Goal: Transaction & Acquisition: Purchase product/service

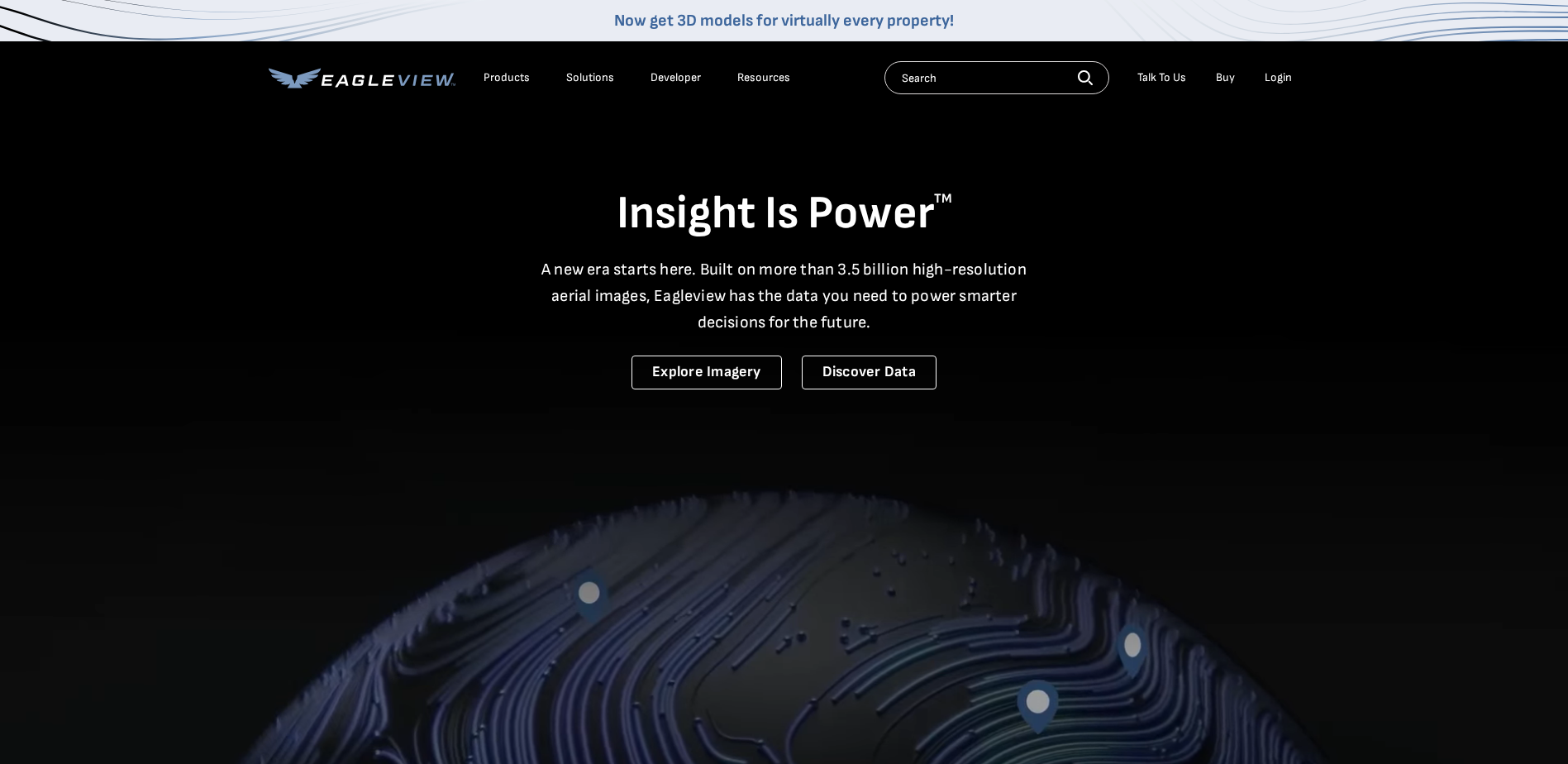
click at [1274, 81] on div "Login" at bounding box center [1279, 77] width 28 height 15
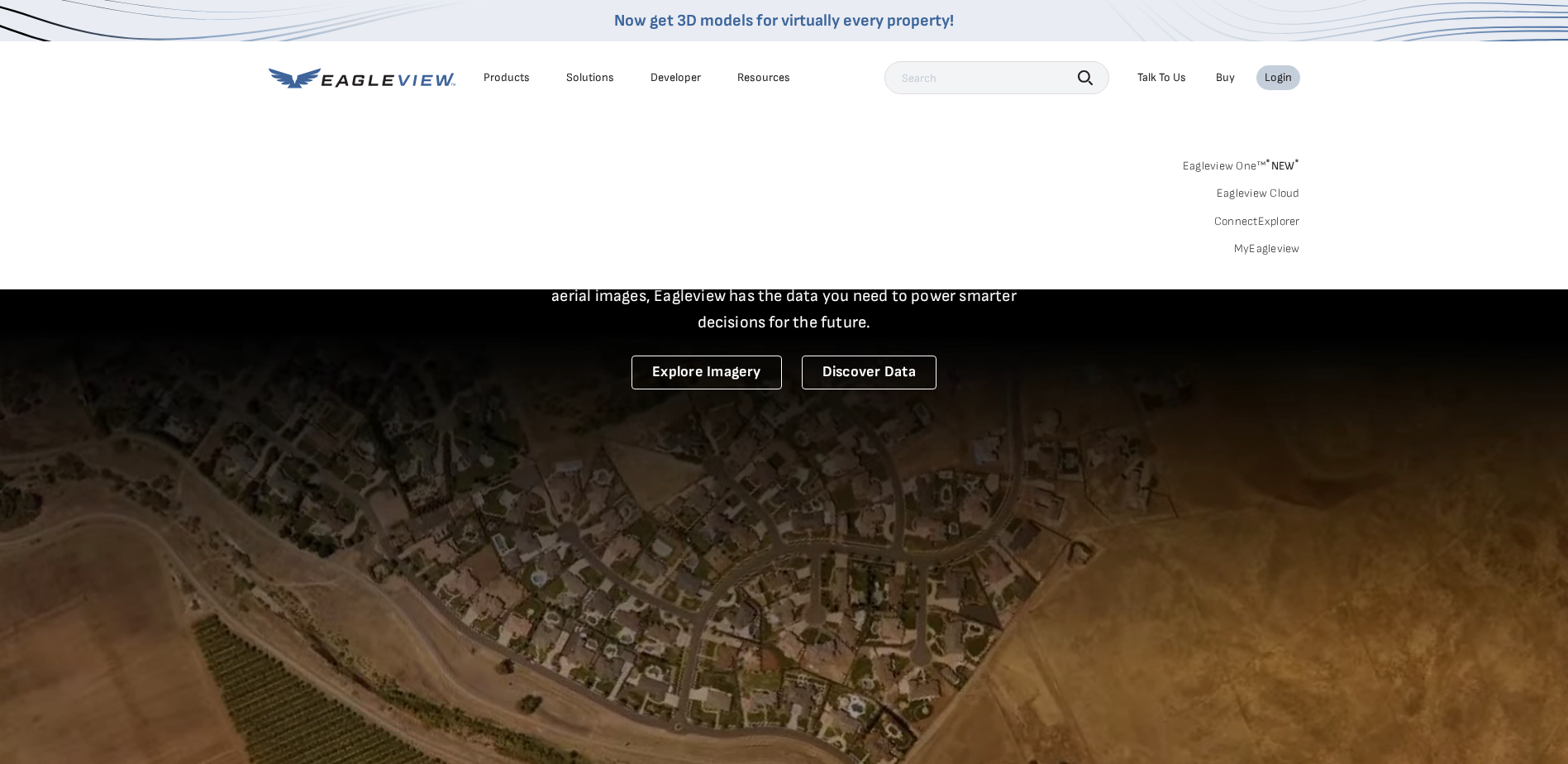
click at [1241, 249] on link "MyEagleview" at bounding box center [1267, 248] width 67 height 15
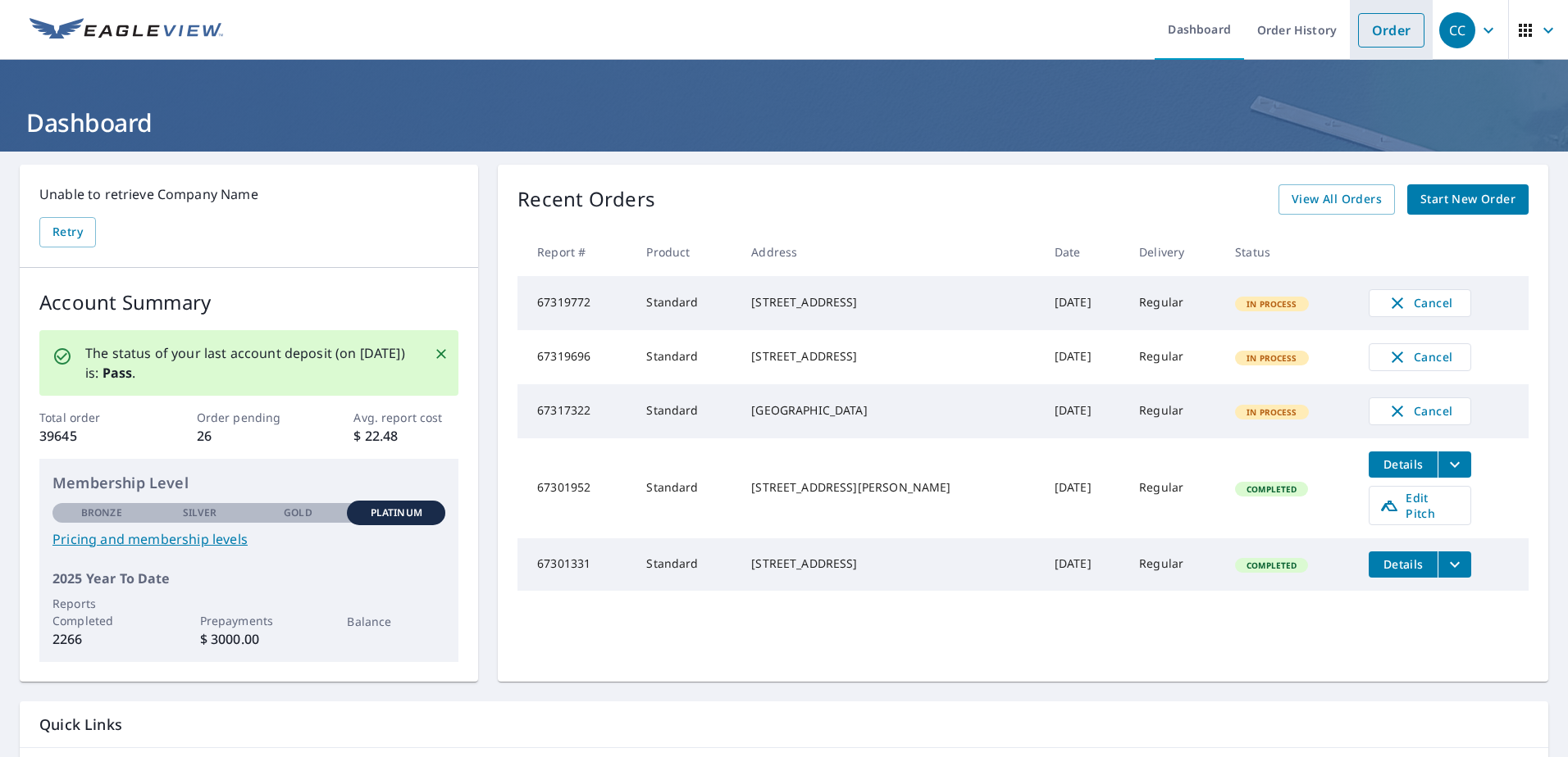
click at [1369, 23] on link "Order" at bounding box center [1391, 30] width 67 height 34
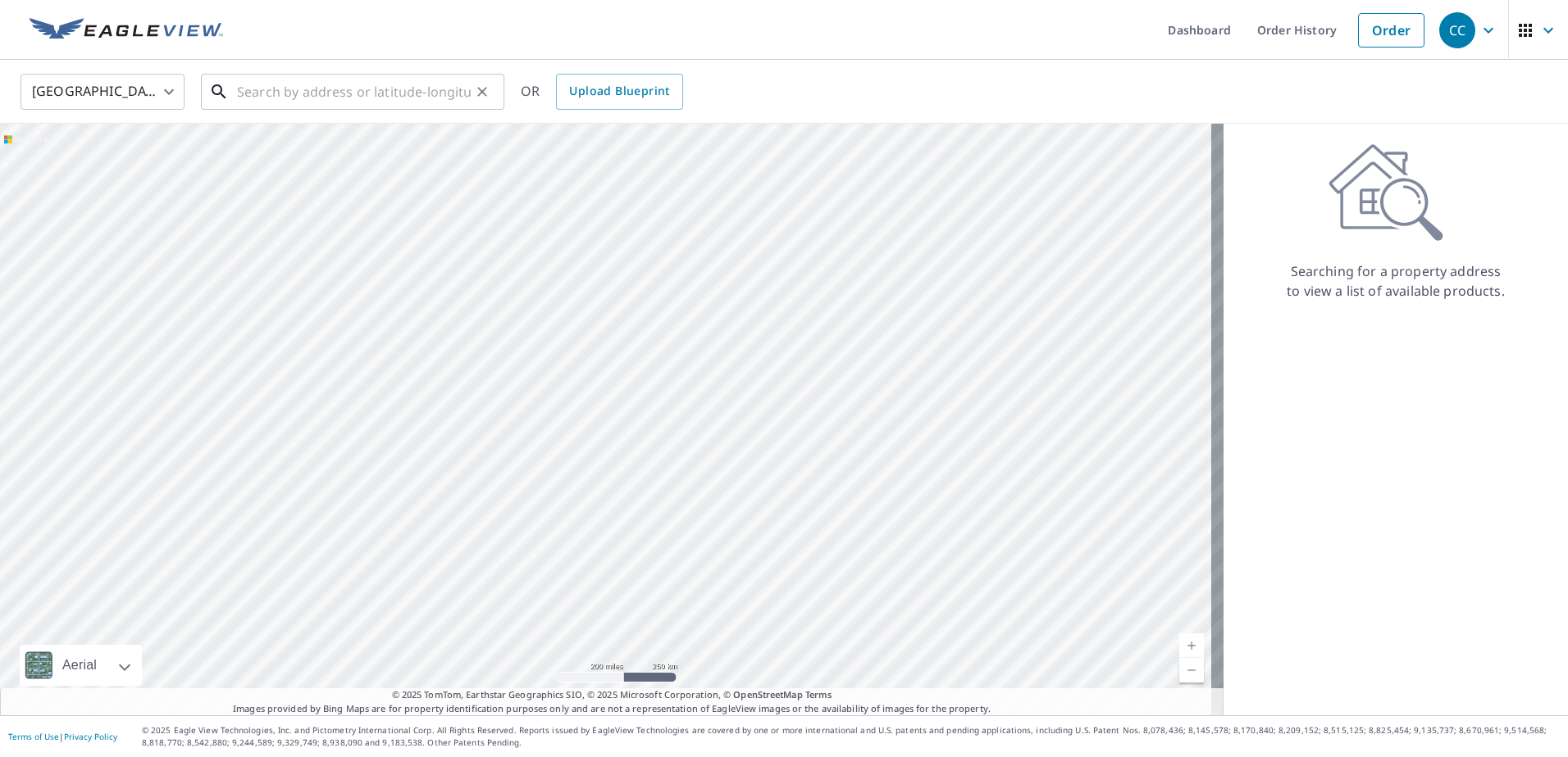
click at [332, 96] on input "text" at bounding box center [354, 92] width 234 height 46
paste input "[STREET_ADDRESS]"
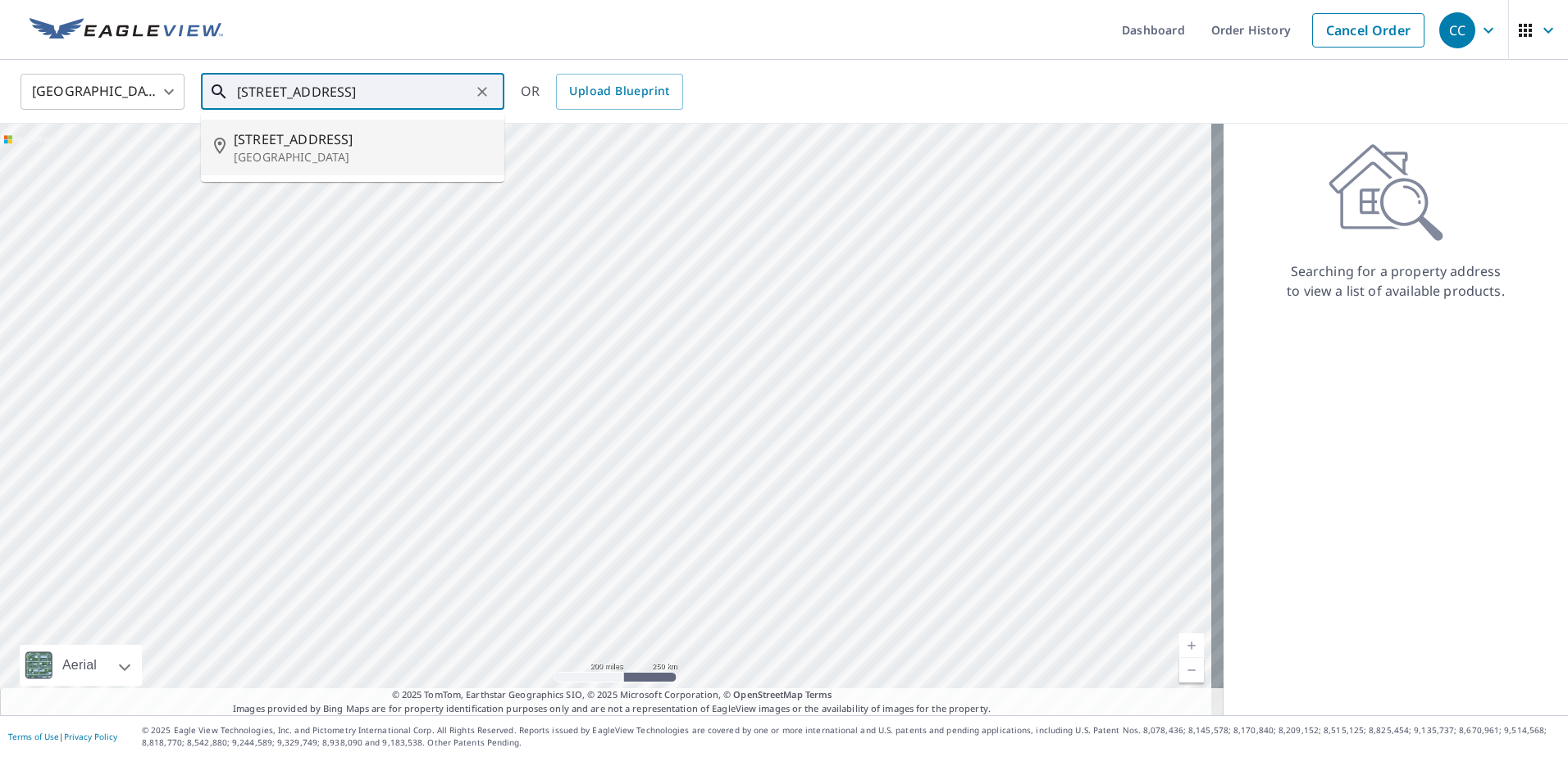
click at [360, 146] on span "[STREET_ADDRESS]" at bounding box center [362, 139] width 257 height 20
type input "[STREET_ADDRESS][PERSON_NAME]"
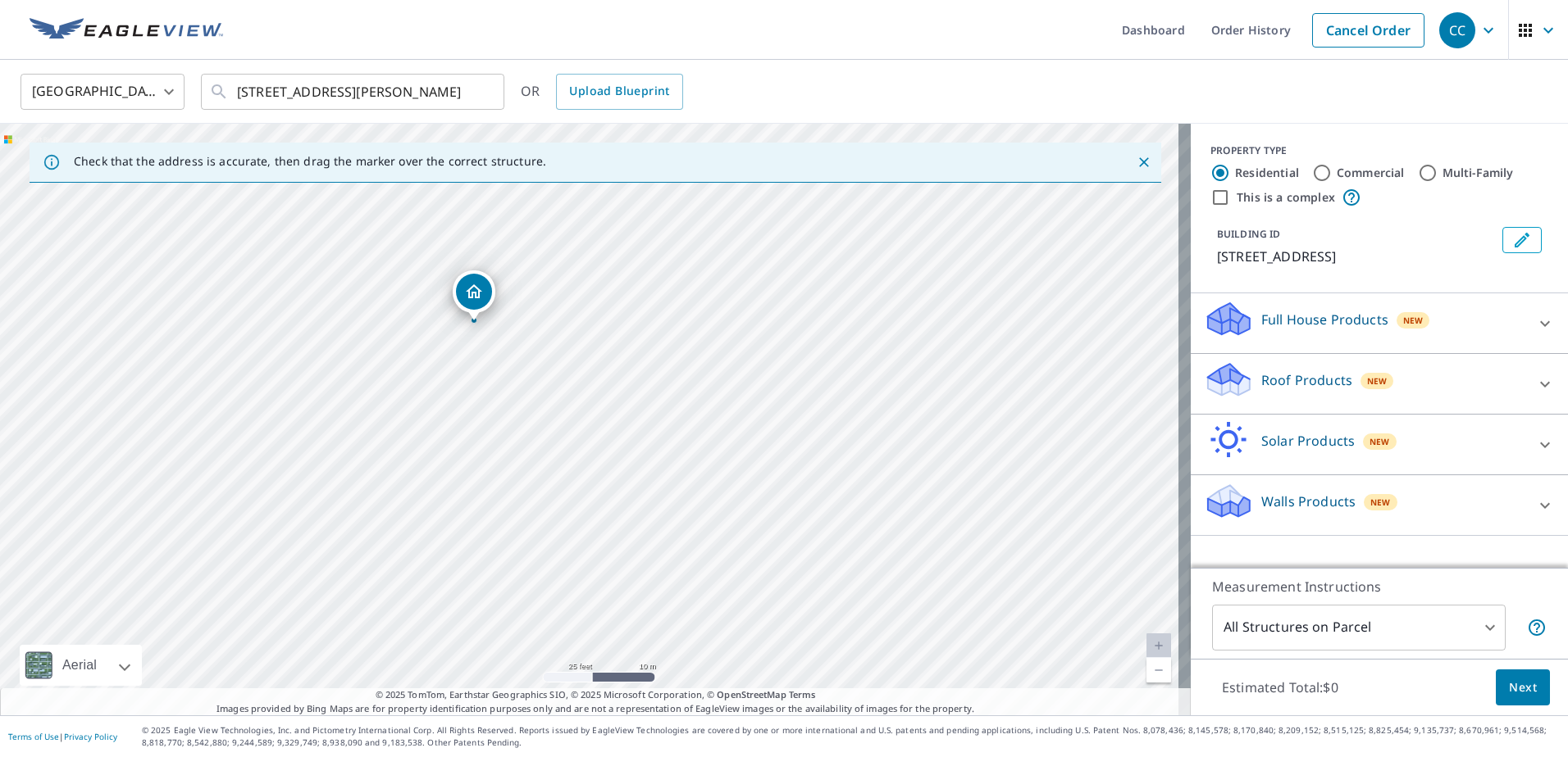
click at [1539, 390] on icon at bounding box center [1544, 384] width 20 height 20
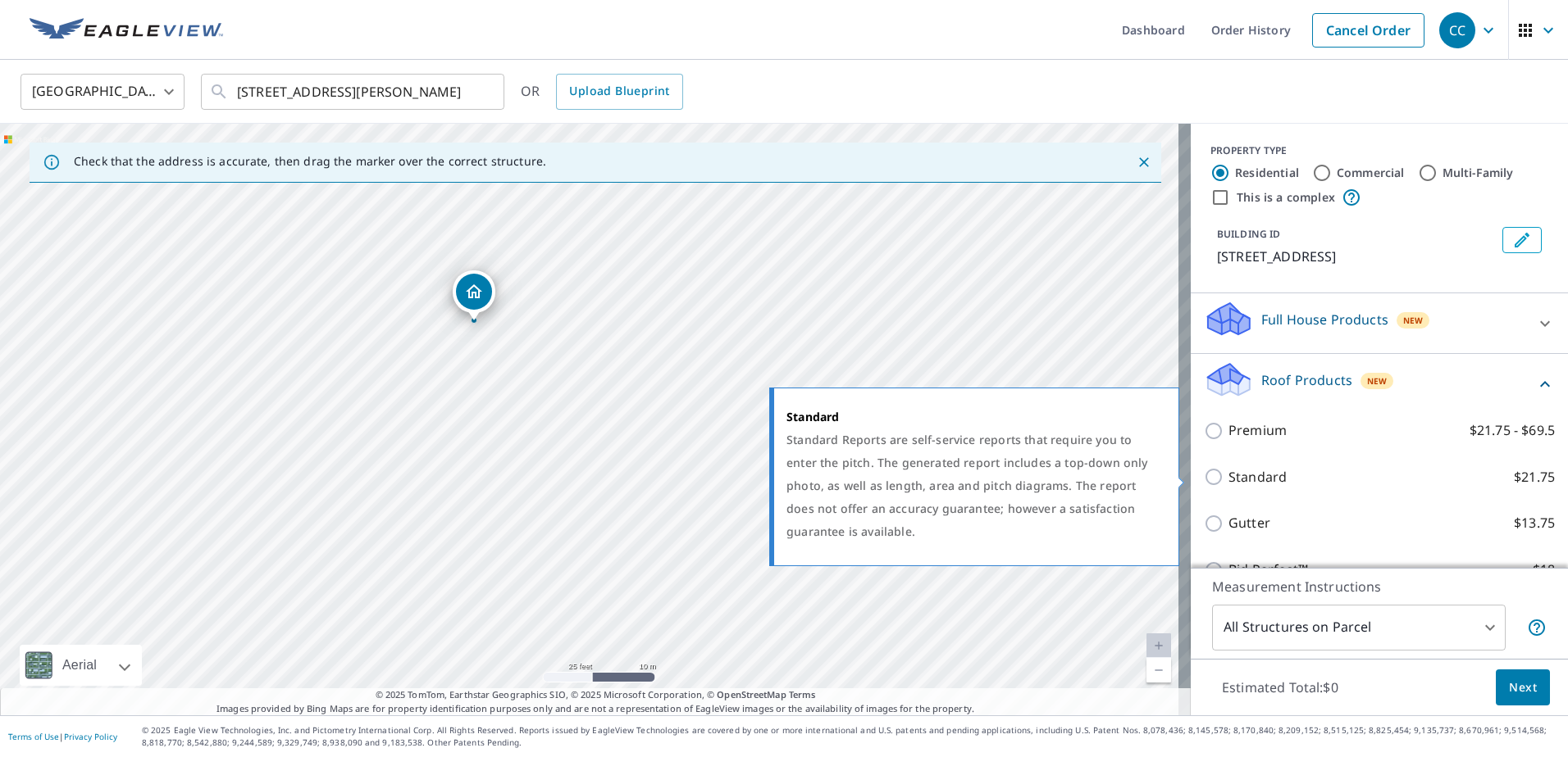
click at [1204, 476] on input "Standard $21.75" at bounding box center [1216, 476] width 25 height 20
checkbox input "true"
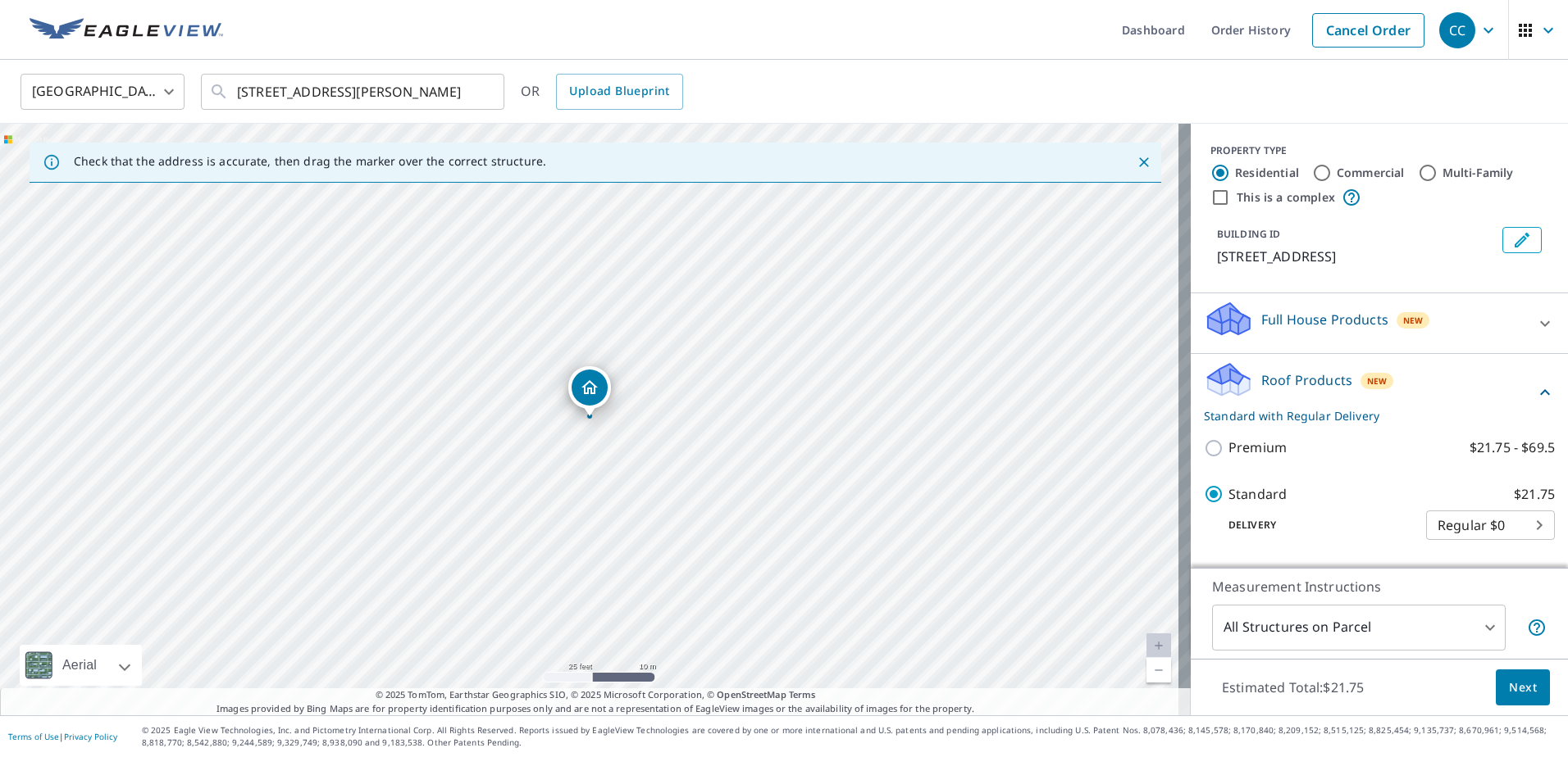
click at [1509, 678] on span "Next" at bounding box center [1523, 688] width 28 height 21
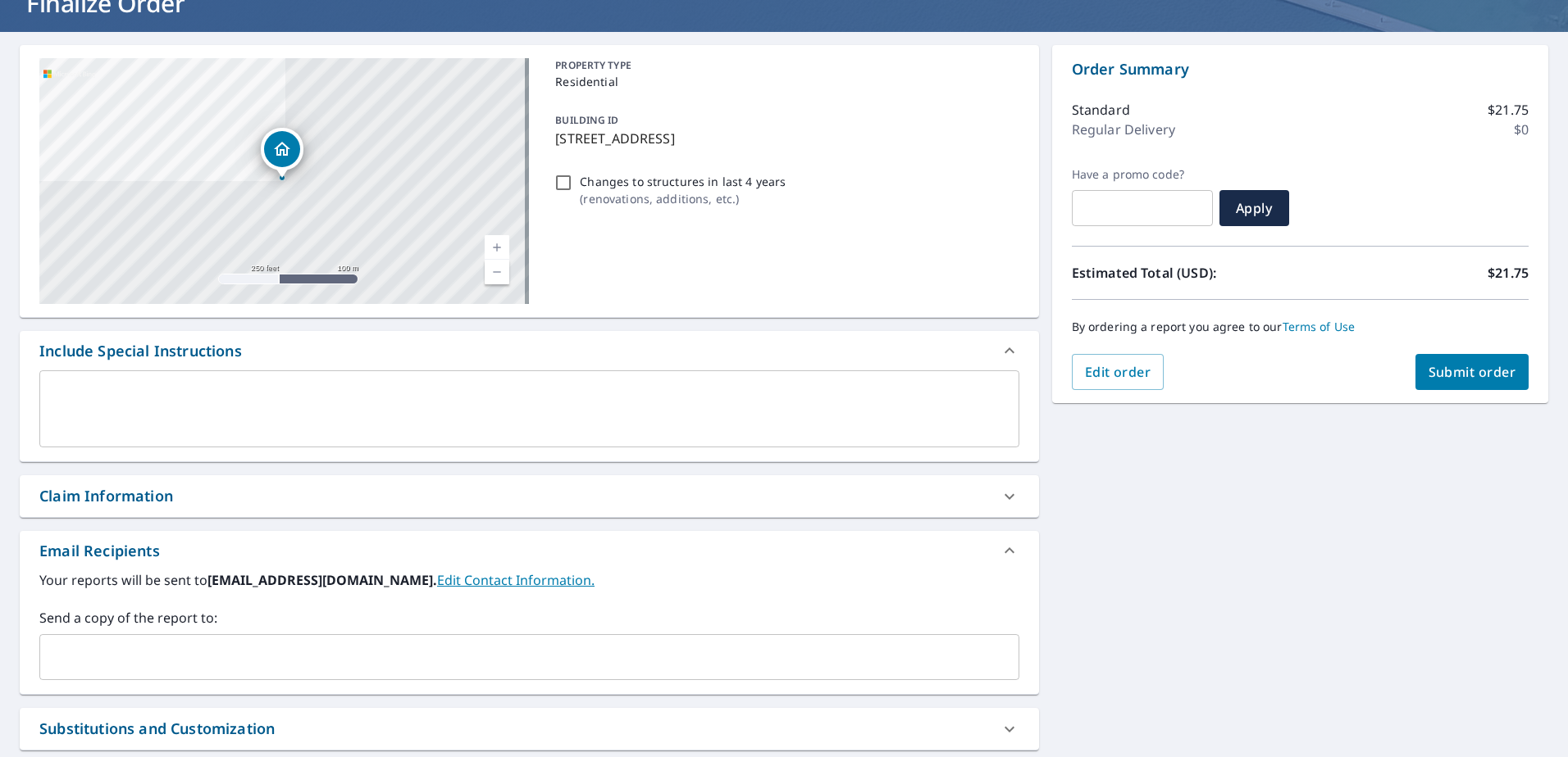
scroll to position [275, 0]
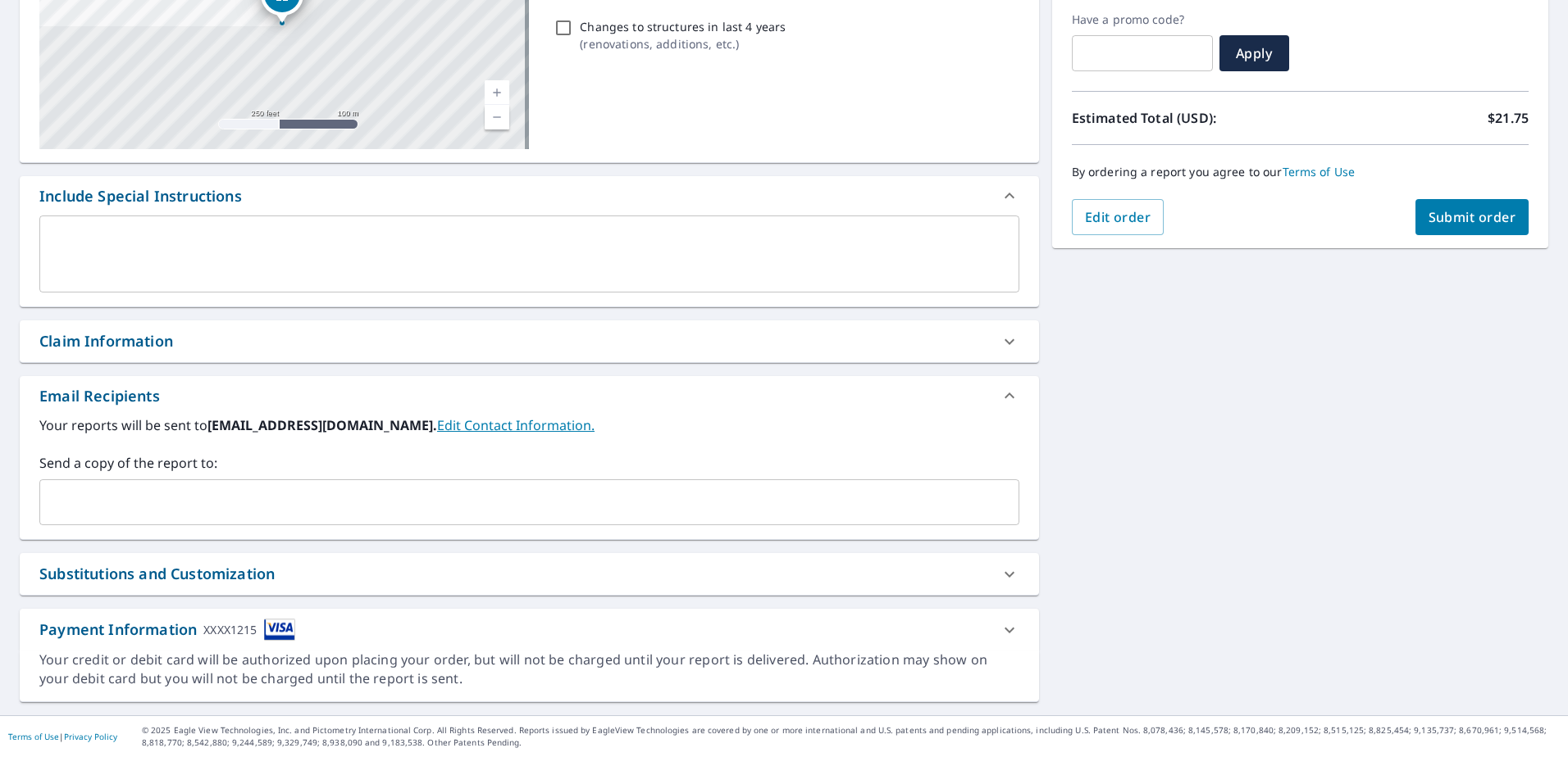
click at [156, 344] on div "Claim Information" at bounding box center [106, 342] width 134 height 22
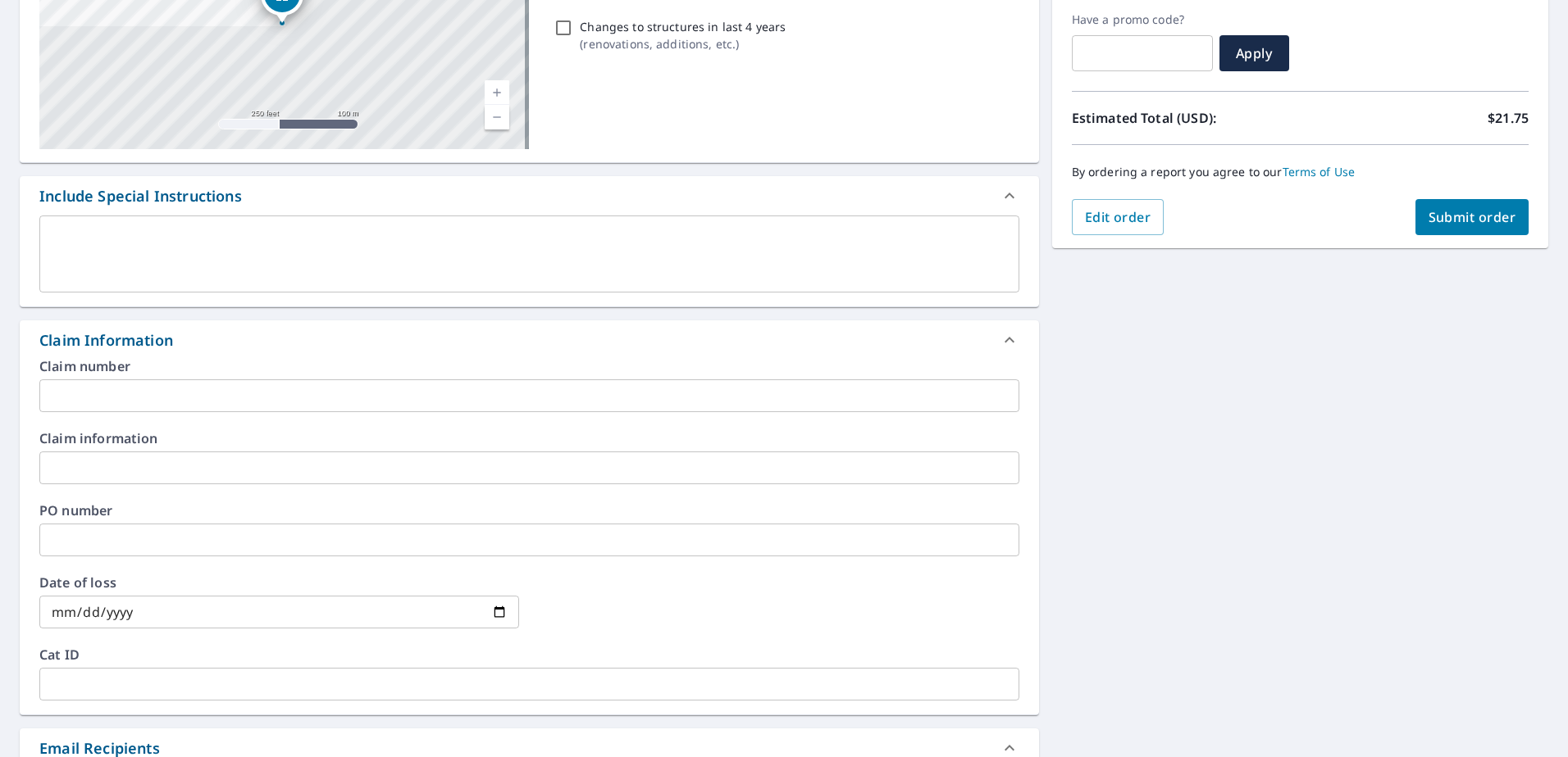
drag, startPoint x: 160, startPoint y: 378, endPoint x: 157, endPoint y: 390, distance: 12.4
click at [157, 390] on div "Claim number ​" at bounding box center [530, 385] width 980 height 52
click at [155, 392] on input "text" at bounding box center [530, 396] width 980 height 33
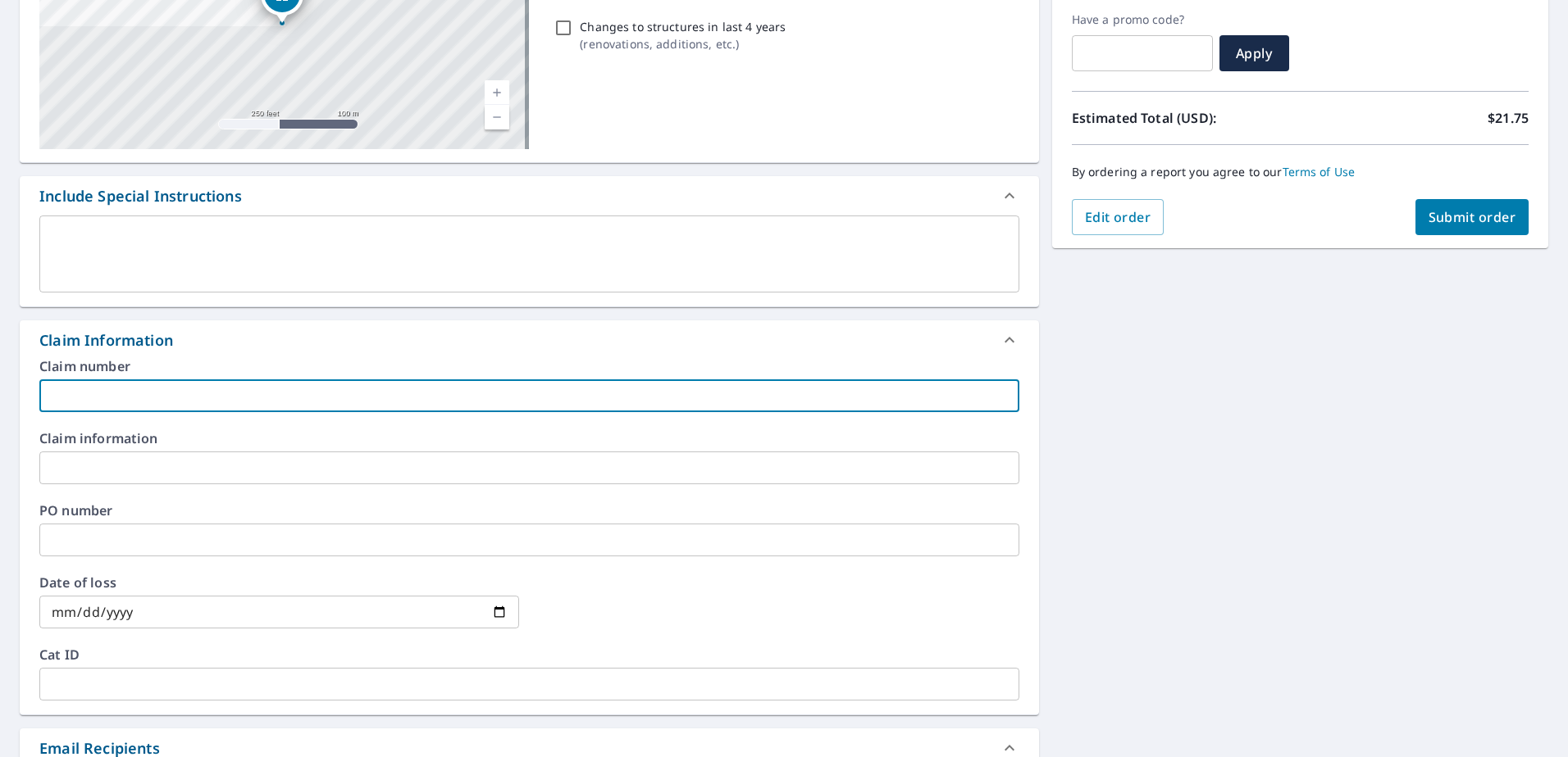
paste input "8158703"
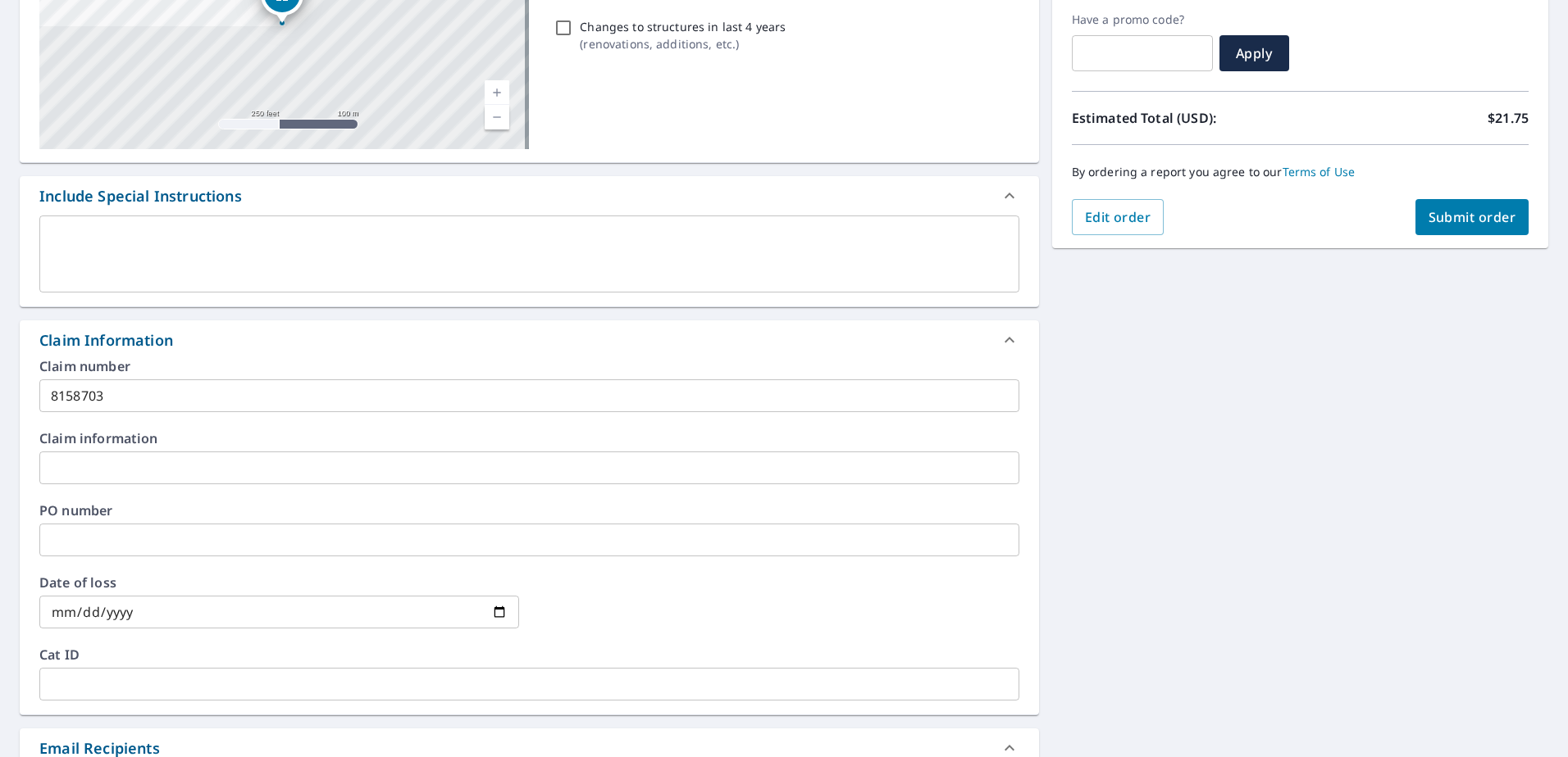
drag, startPoint x: 144, startPoint y: 390, endPoint x: 135, endPoint y: 398, distance: 12.0
click at [144, 390] on input "8158703" at bounding box center [530, 396] width 980 height 33
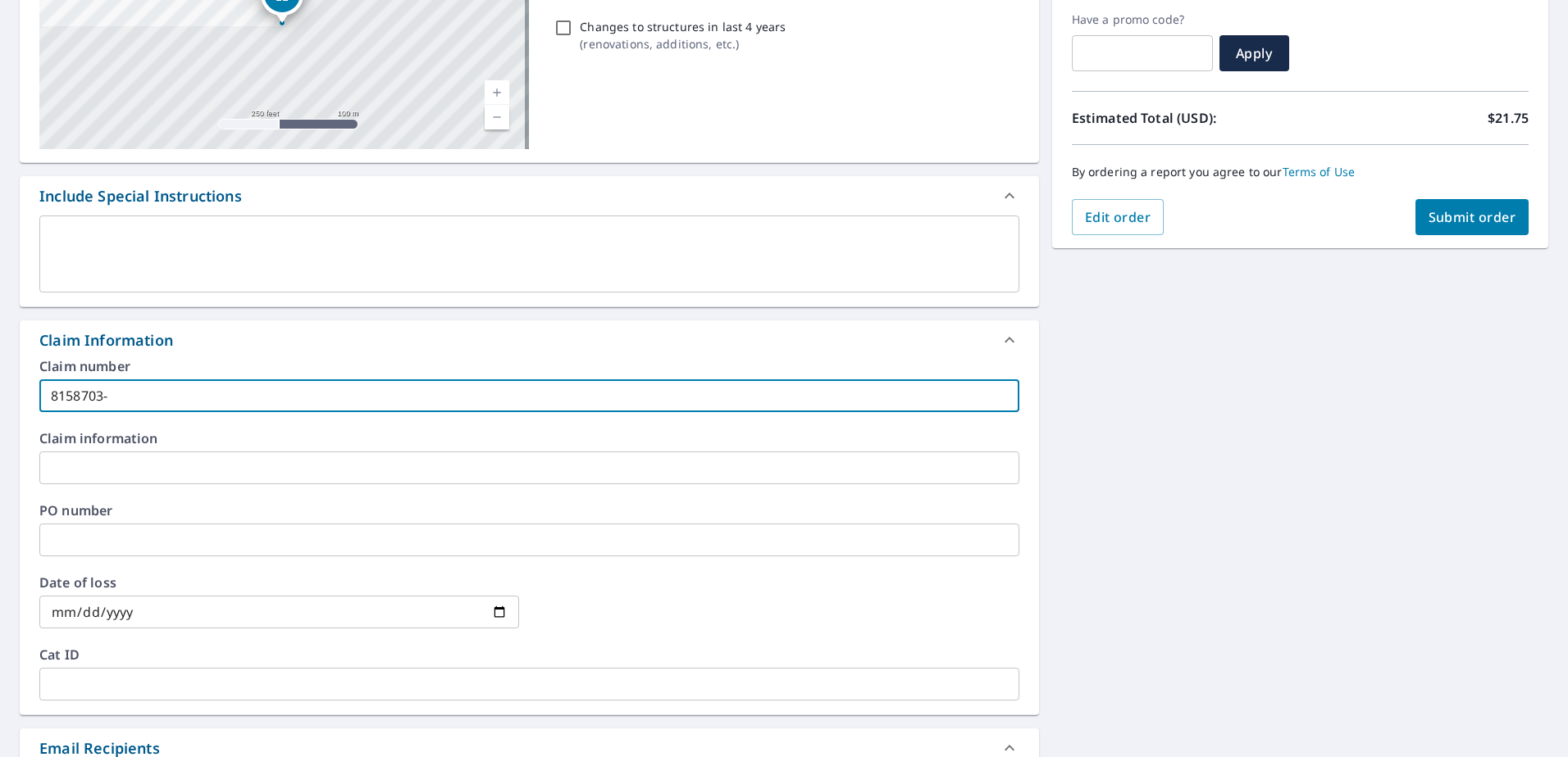
paste input "Lu residence"
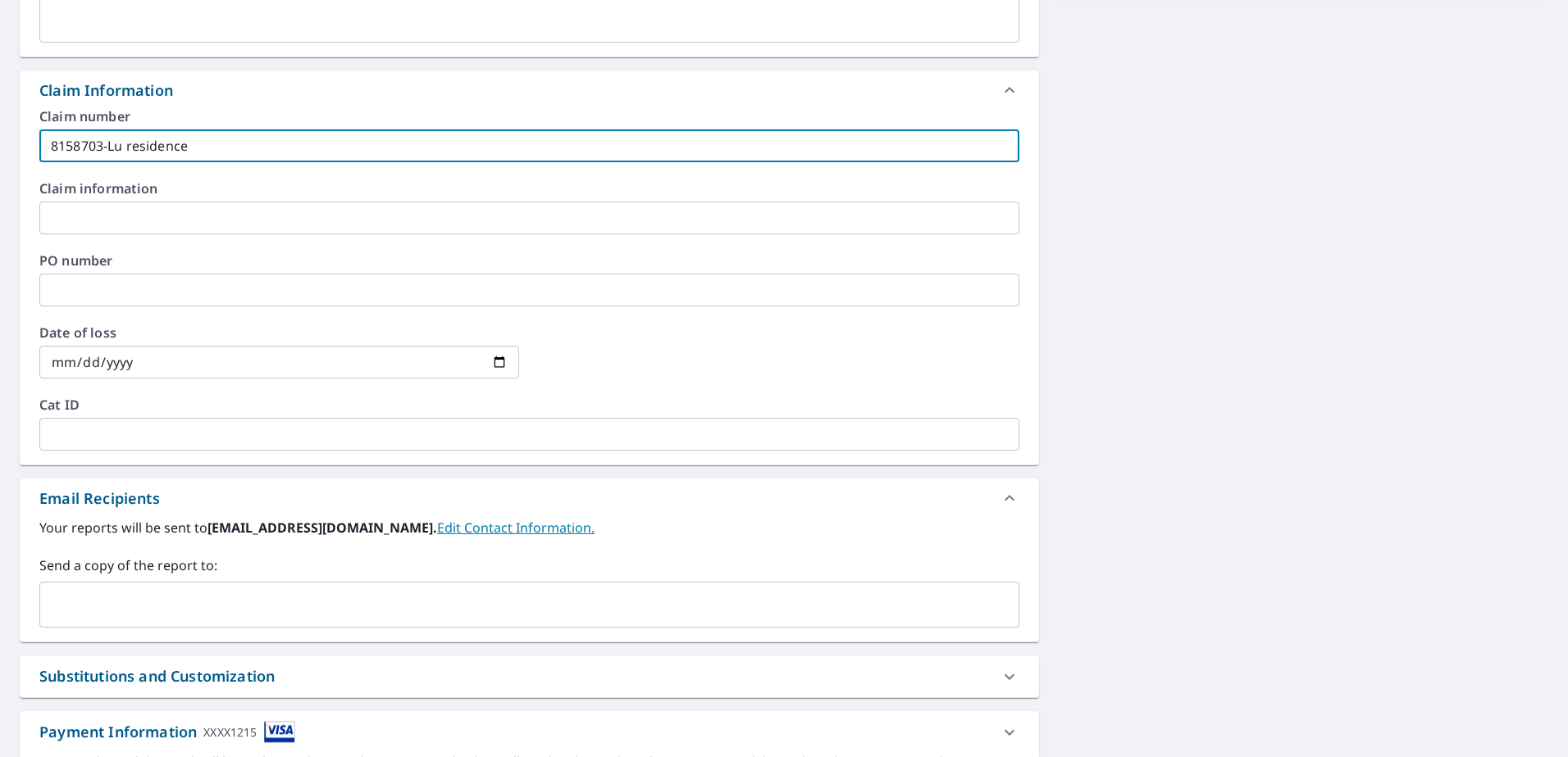
scroll to position [627, 0]
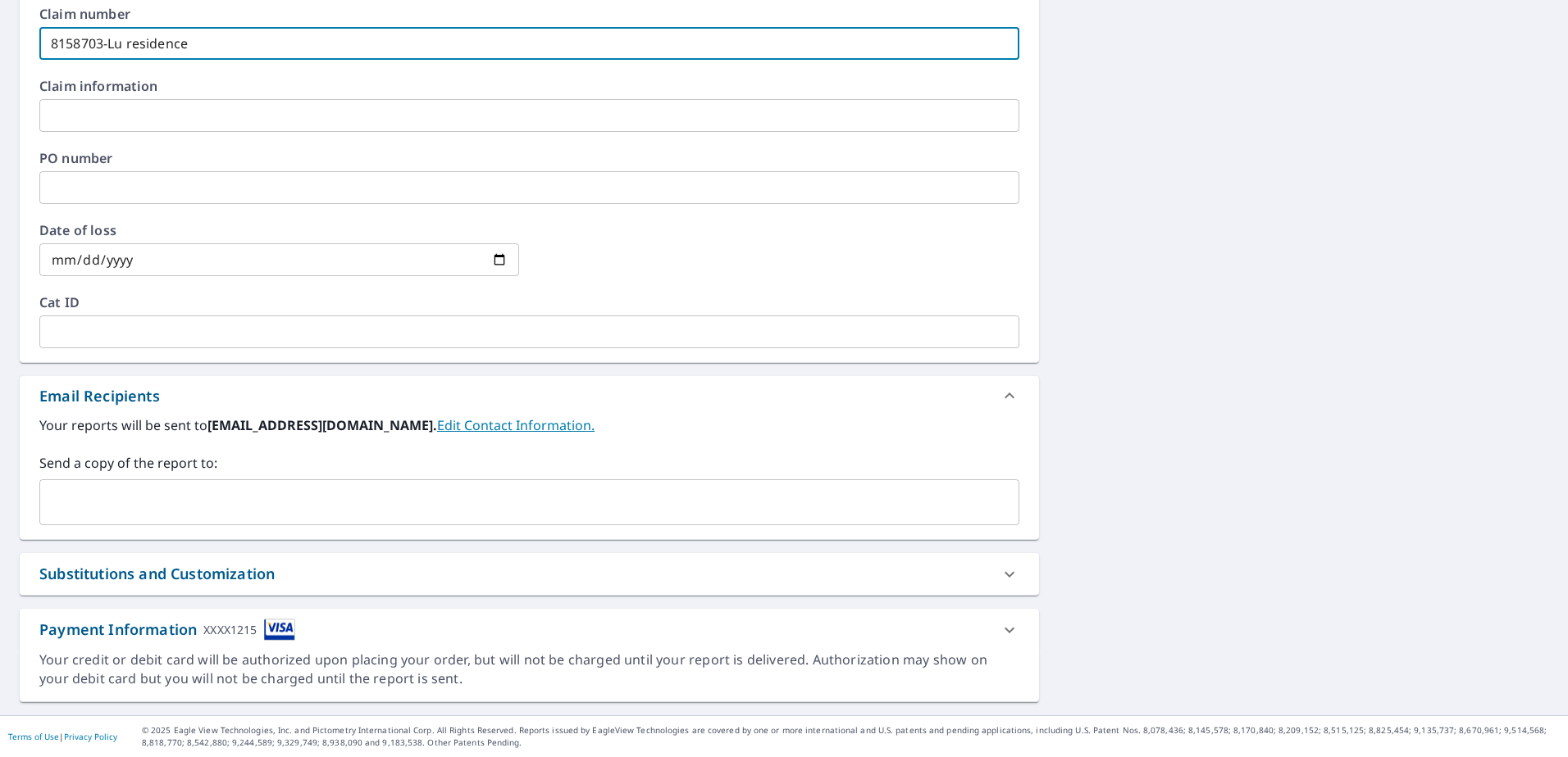
type input "8158703-Lu residence"
click at [272, 507] on input "text" at bounding box center [518, 502] width 941 height 31
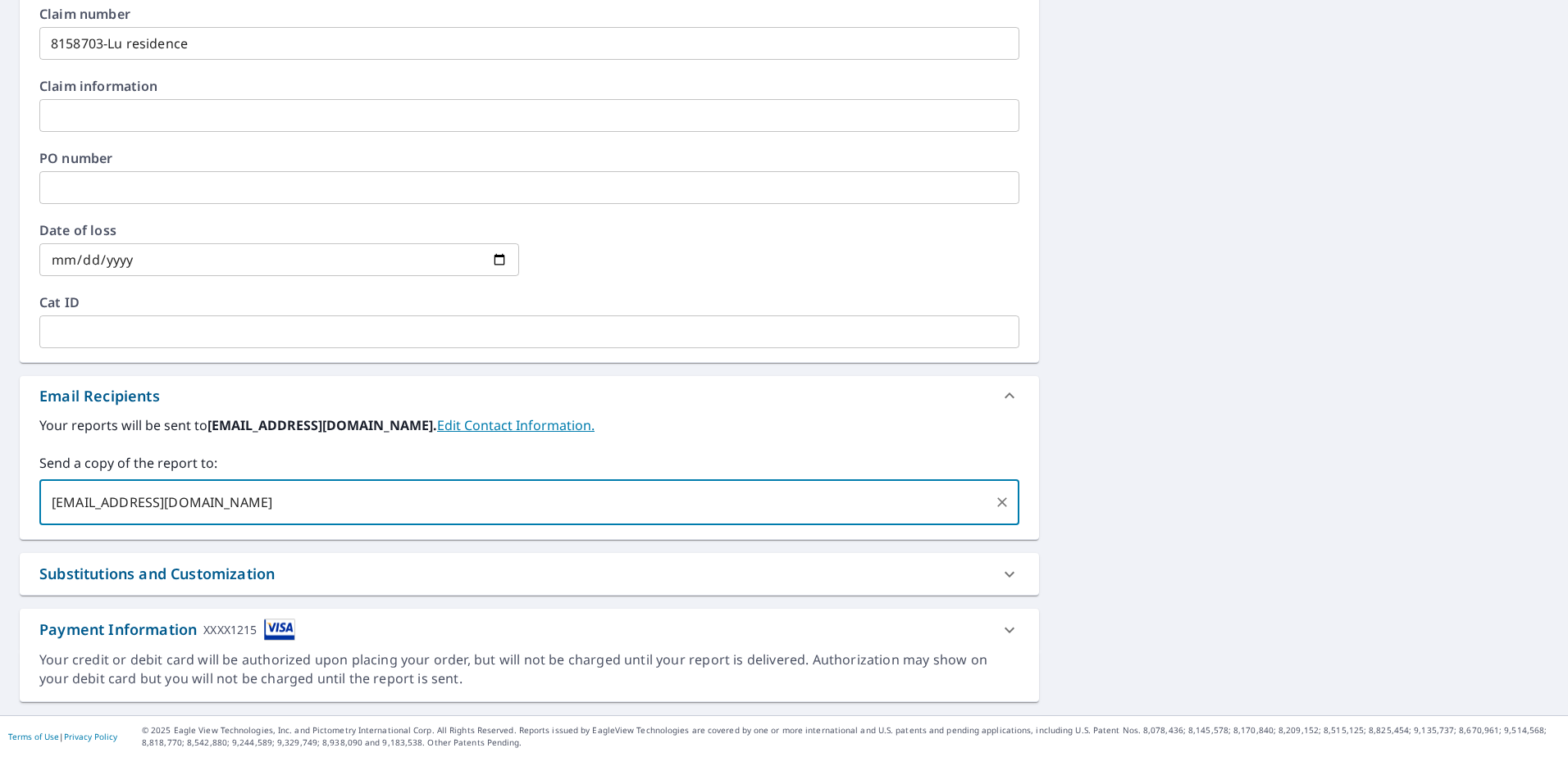
type input "[EMAIL_ADDRESS][DOMAIN_NAME]"
drag, startPoint x: 1195, startPoint y: 550, endPoint x: 1181, endPoint y: 540, distance: 17.2
click at [1196, 547] on div "[STREET_ADDRESS][PERSON_NAME] Aerial Road A standard road map Aerial A detailed…" at bounding box center [784, 120] width 1568 height 1191
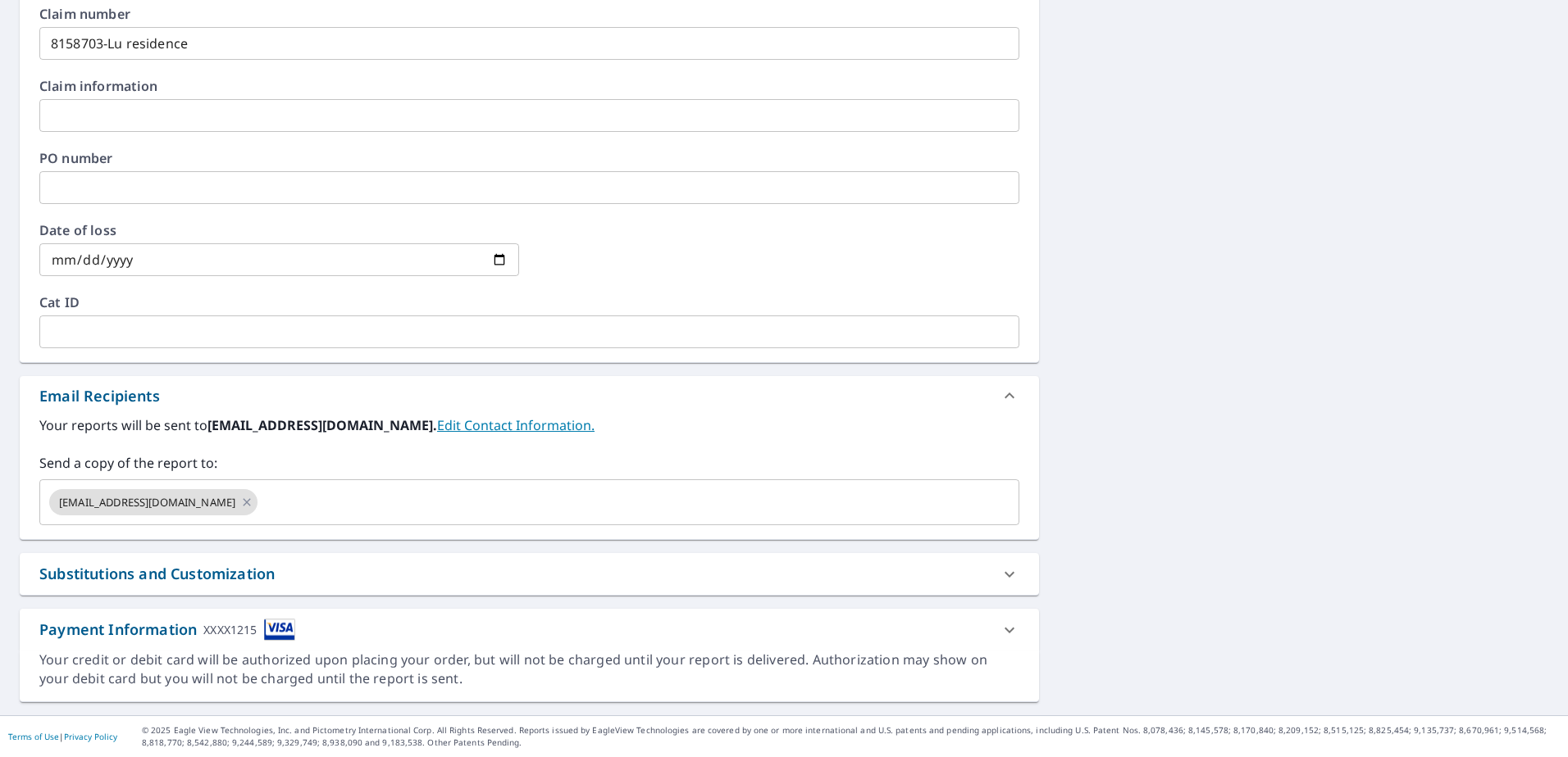
scroll to position [0, 0]
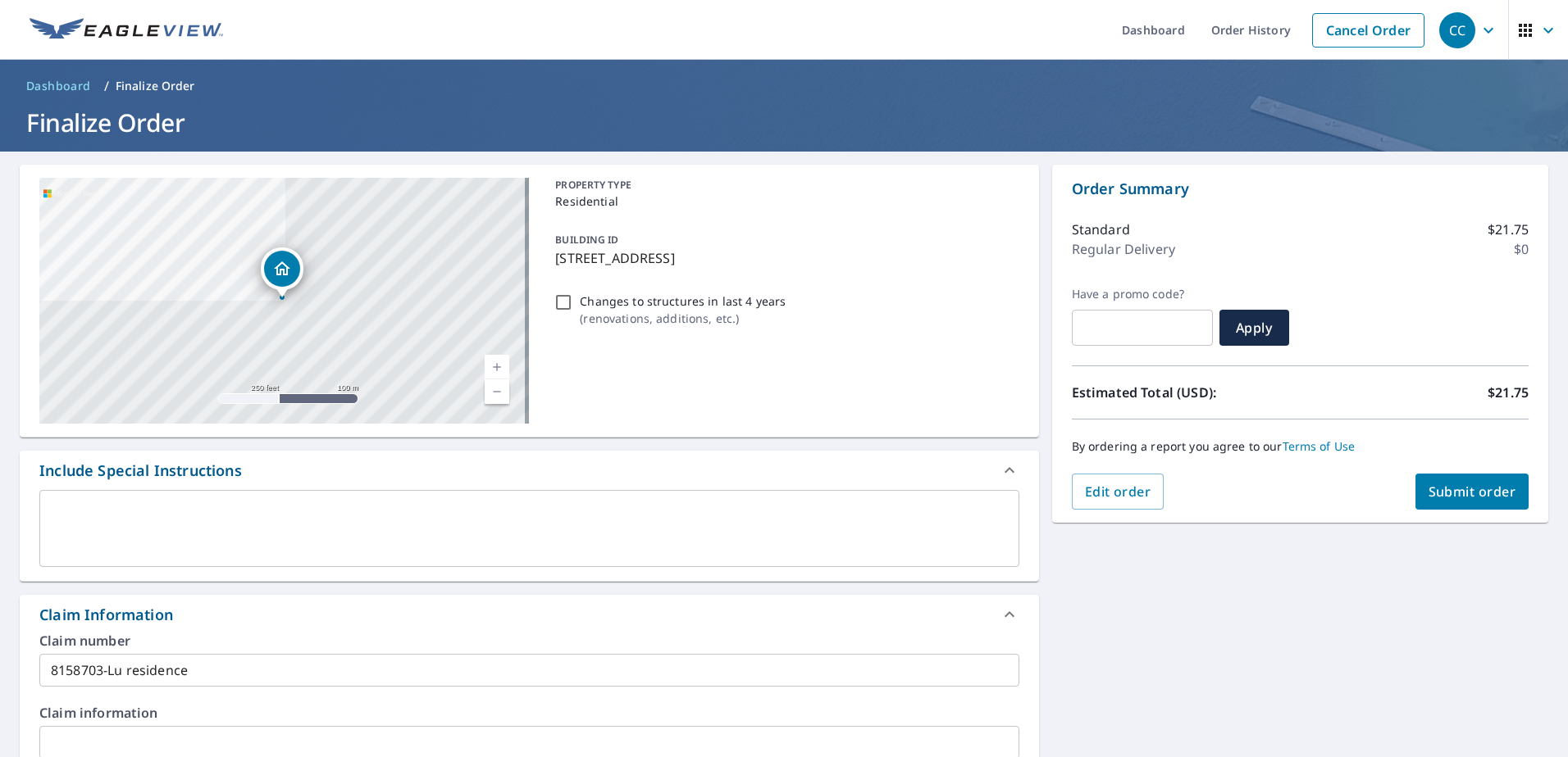
click at [1456, 486] on span "Submit order" at bounding box center [1472, 492] width 87 height 18
